Goal: Find specific page/section: Find specific page/section

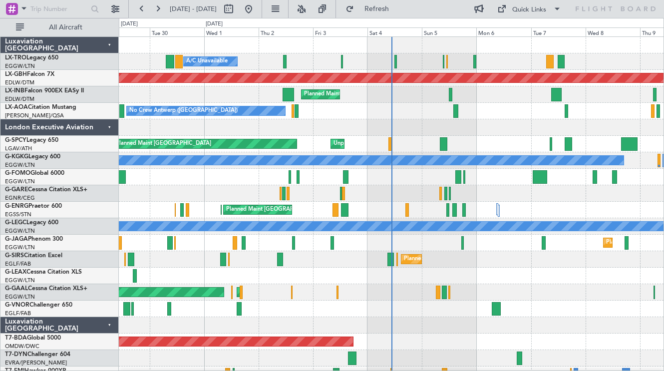
click at [111, 324] on div "Luxaviation [GEOGRAPHIC_DATA]" at bounding box center [59, 325] width 118 height 16
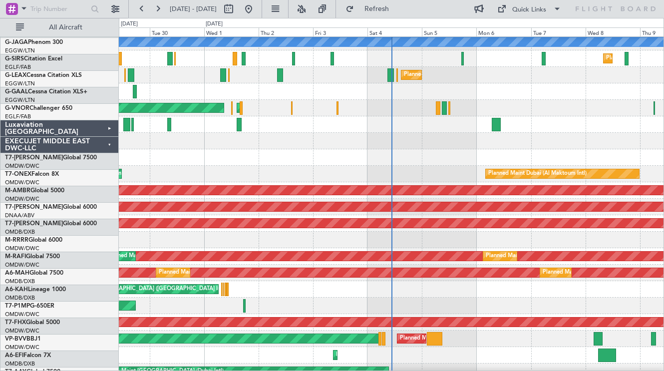
scroll to position [198, 0]
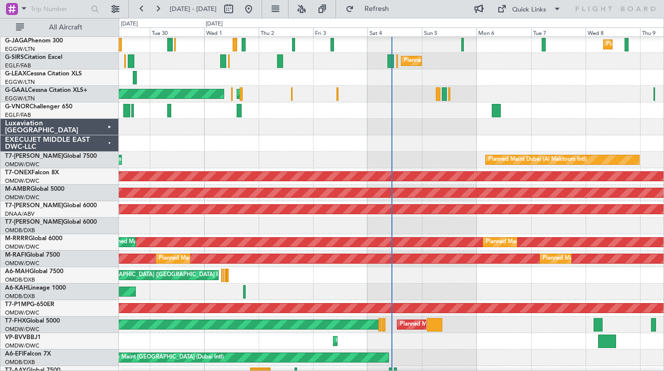
click at [110, 142] on div "EXECUJET MIDDLE EAST DWC-LLC" at bounding box center [59, 143] width 118 height 16
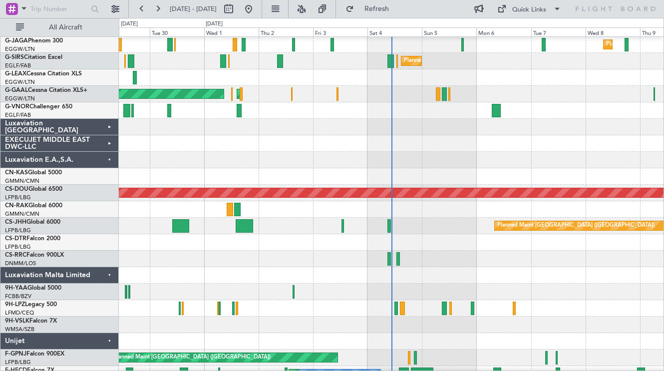
click at [109, 162] on div "Luxaviation E.A.,S.A." at bounding box center [59, 160] width 118 height 16
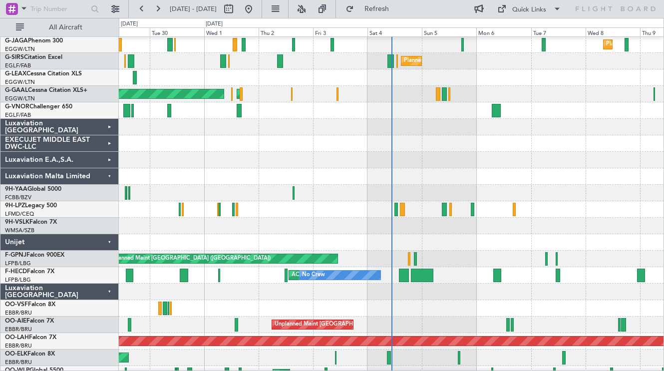
click at [107, 178] on div "Luxaviation Malta Limited" at bounding box center [59, 176] width 118 height 16
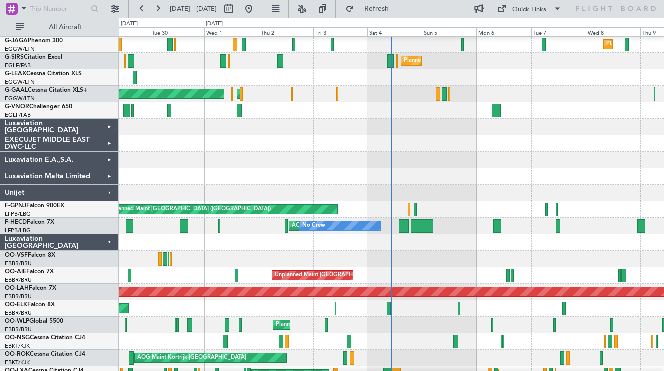
click at [107, 175] on div "Luxaviation Malta Limited" at bounding box center [59, 176] width 118 height 16
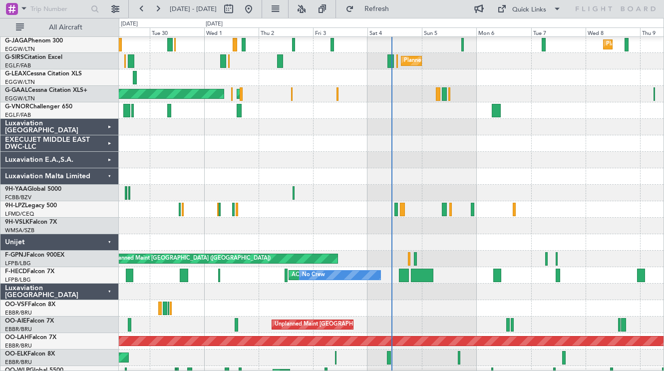
click at [107, 175] on div "Luxaviation Malta Limited" at bounding box center [59, 176] width 118 height 16
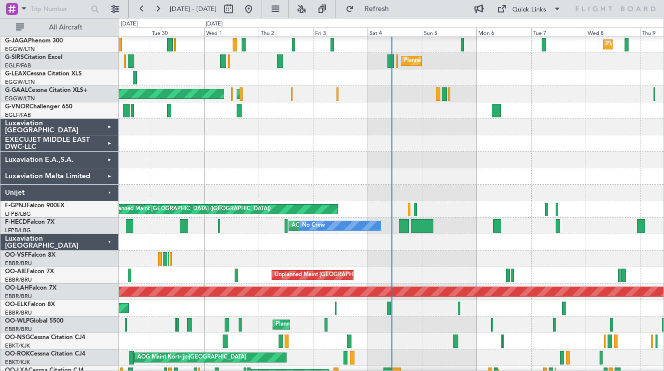
click at [111, 244] on div "Luxaviation [GEOGRAPHIC_DATA]" at bounding box center [59, 242] width 118 height 16
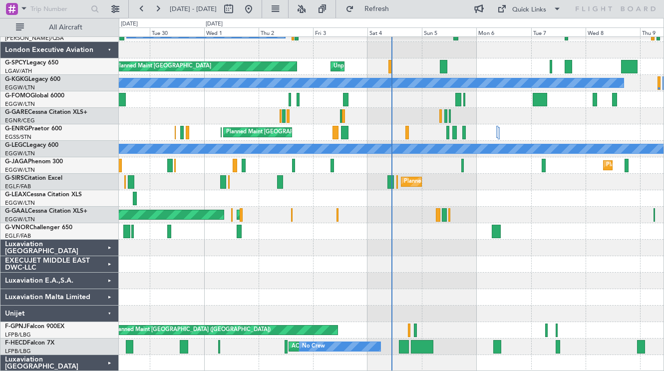
click at [105, 310] on div "Unijet" at bounding box center [59, 314] width 118 height 16
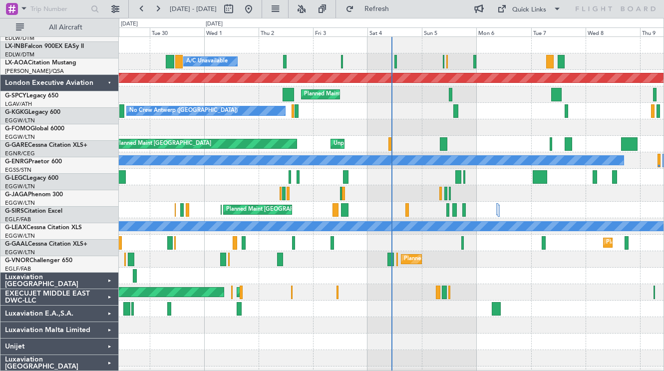
scroll to position [0, 0]
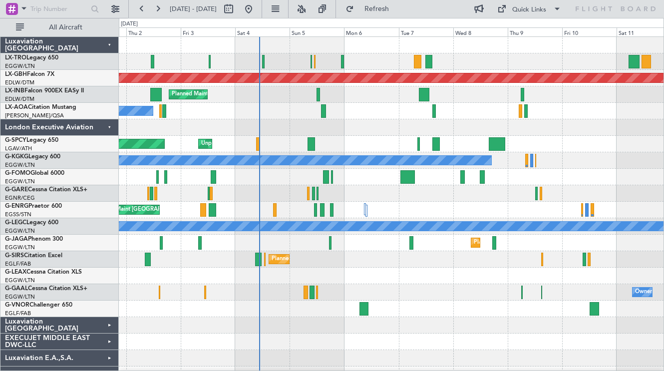
click at [386, 133] on div "A/C Unavailable Planned Maint [GEOGRAPHIC_DATA] (Riga Intl) Planned Maint Nurnb…" at bounding box center [391, 226] width 545 height 379
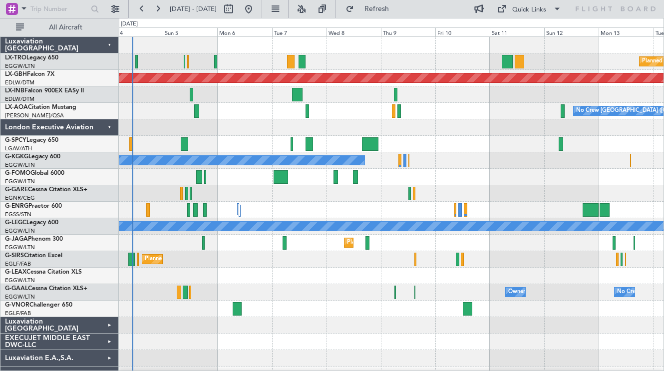
click at [357, 122] on div at bounding box center [391, 127] width 545 height 16
click at [112, 127] on div "London Executive Aviation" at bounding box center [59, 127] width 118 height 16
